Goal: Information Seeking & Learning: Understand process/instructions

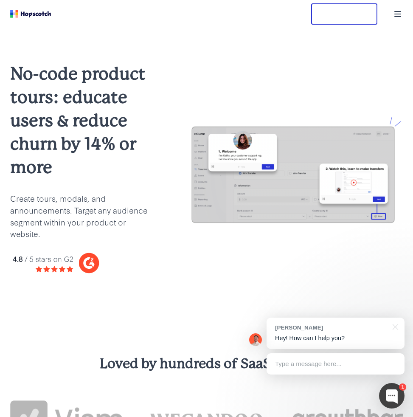
click at [397, 11] on icon "Toggle Navigation" at bounding box center [398, 13] width 6 height 5
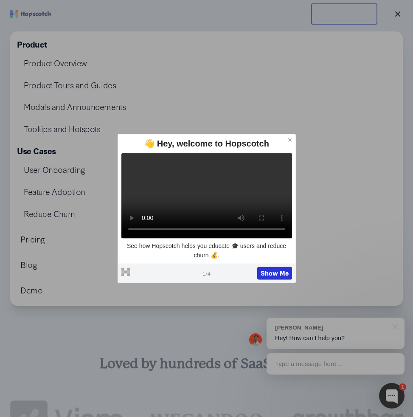
click at [291, 137] on icon at bounding box center [290, 140] width 6 height 6
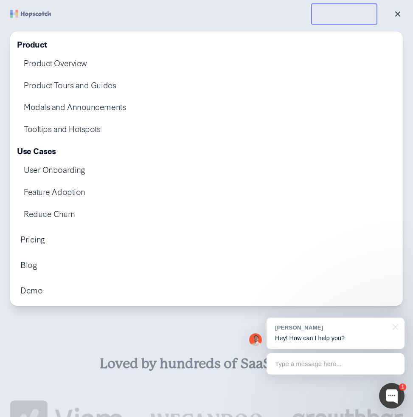
click at [54, 18] on div at bounding box center [206, 208] width 413 height 417
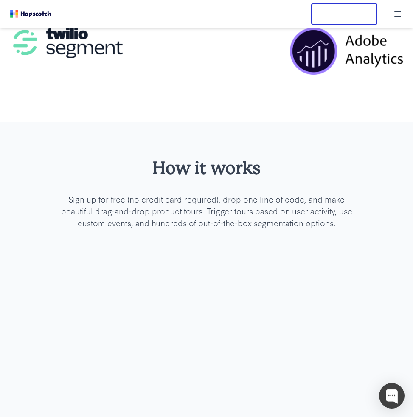
scroll to position [2344, 0]
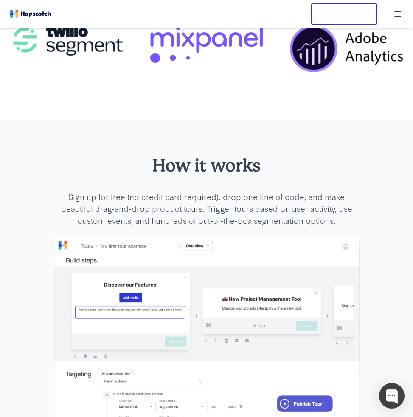
click at [307, 199] on p "Sign up for free (no credit card required), drop one line of code, and make bea…" at bounding box center [206, 209] width 305 height 36
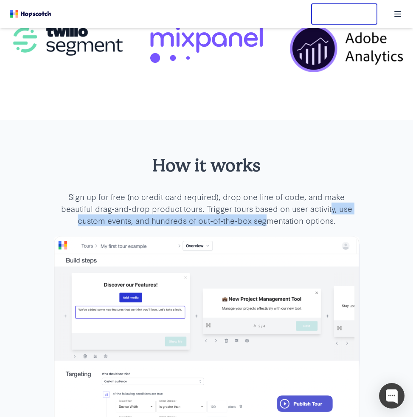
drag, startPoint x: 330, startPoint y: 200, endPoint x: 265, endPoint y: 204, distance: 65.0
click at [265, 204] on p "Sign up for free (no credit card required), drop one line of code, and make bea…" at bounding box center [206, 209] width 305 height 36
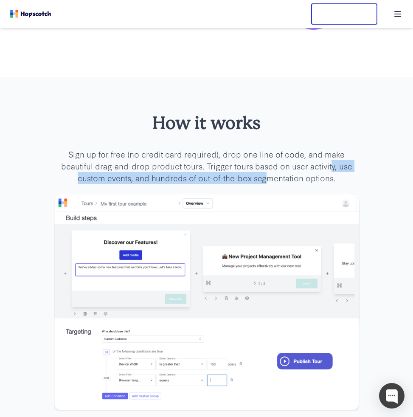
scroll to position [2388, 0]
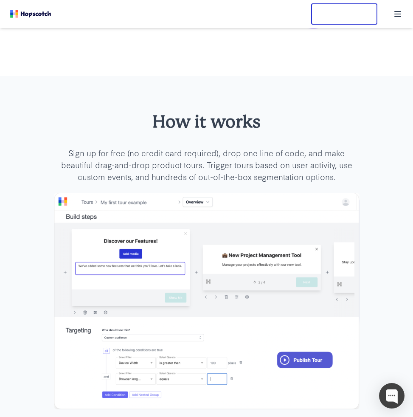
click at [328, 163] on p "Sign up for free (no credit card required), drop one line of code, and make bea…" at bounding box center [206, 165] width 305 height 36
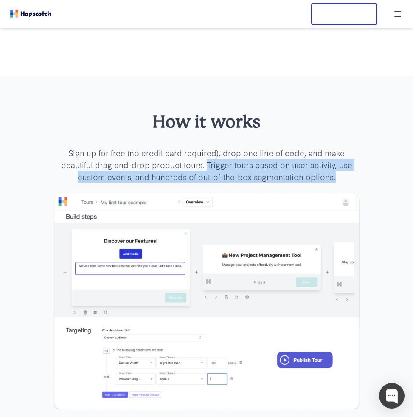
drag, startPoint x: 339, startPoint y: 163, endPoint x: 205, endPoint y: 152, distance: 133.7
click at [205, 152] on p "Sign up for free (no credit card required), drop one line of code, and make bea…" at bounding box center [206, 165] width 305 height 36
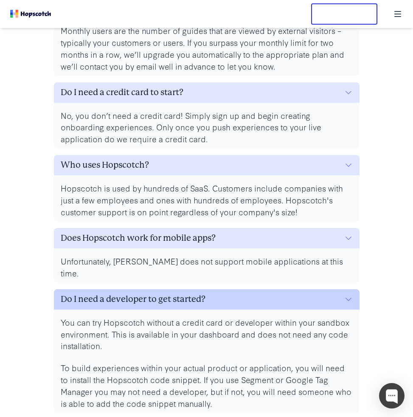
scroll to position [3694, 0]
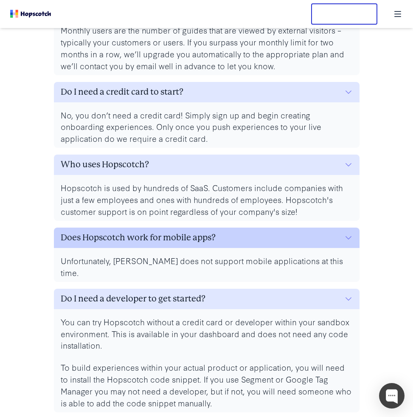
click at [346, 233] on icon "button" at bounding box center [348, 237] width 8 height 8
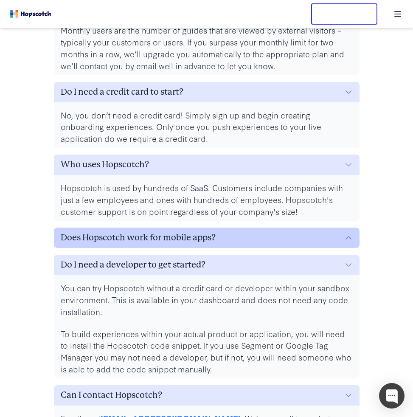
click at [346, 233] on icon "button" at bounding box center [348, 237] width 8 height 8
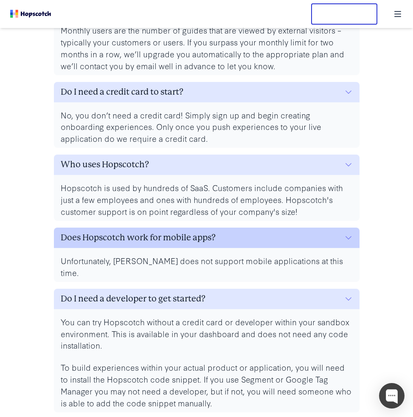
click at [345, 233] on icon "button" at bounding box center [348, 237] width 8 height 8
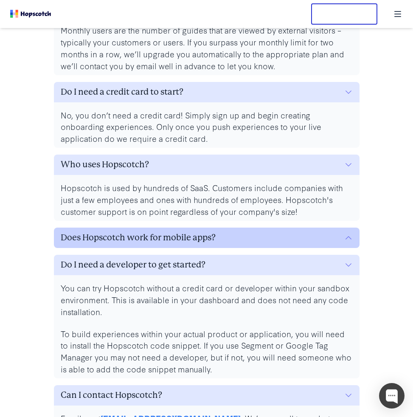
click at [345, 233] on icon "button" at bounding box center [348, 237] width 8 height 8
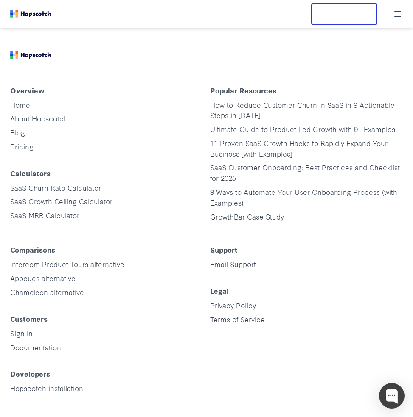
scroll to position [4226, 0]
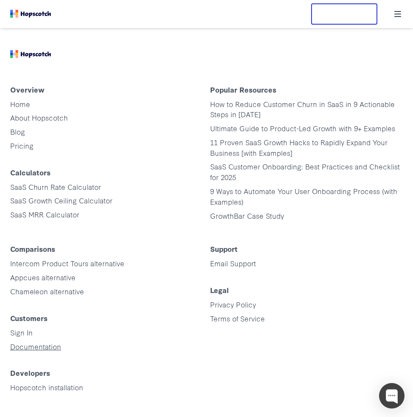
click at [52, 341] on link "Documentation" at bounding box center [35, 346] width 51 height 10
